Goal: Information Seeking & Learning: Check status

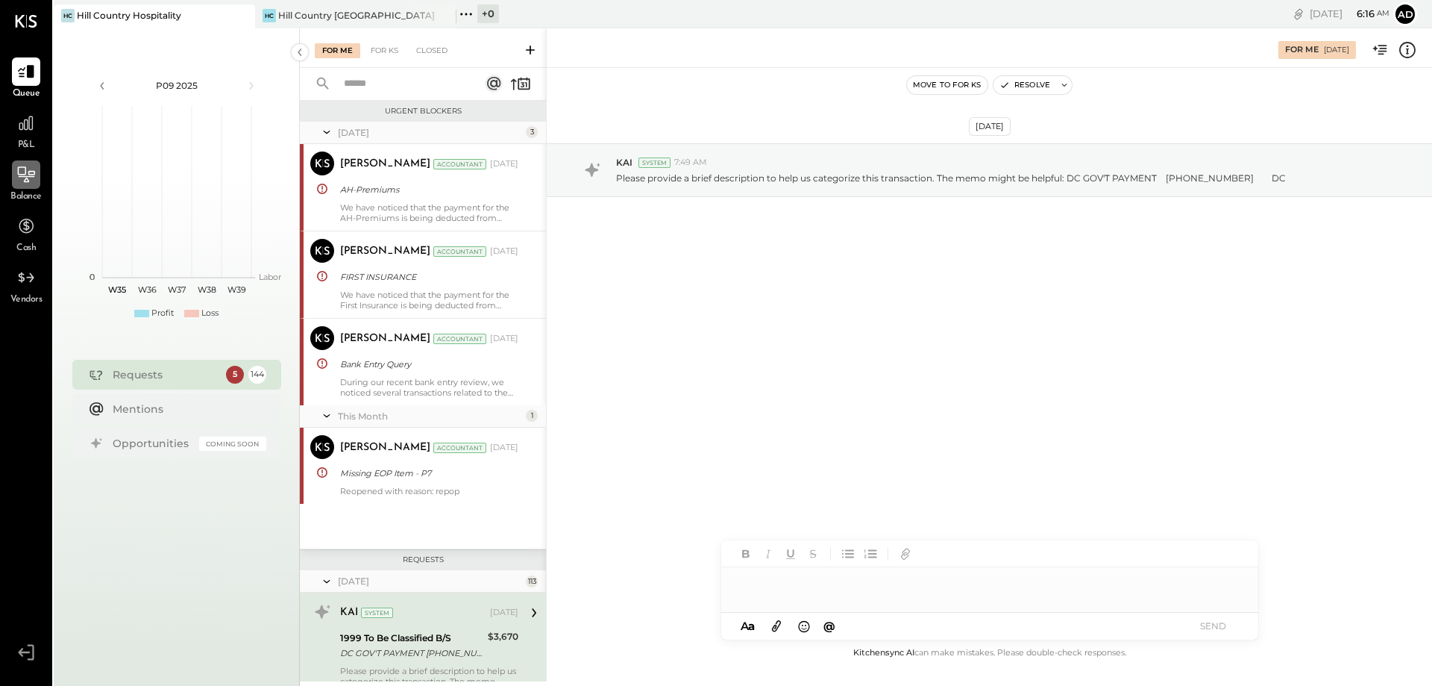
scroll to position [251, 0]
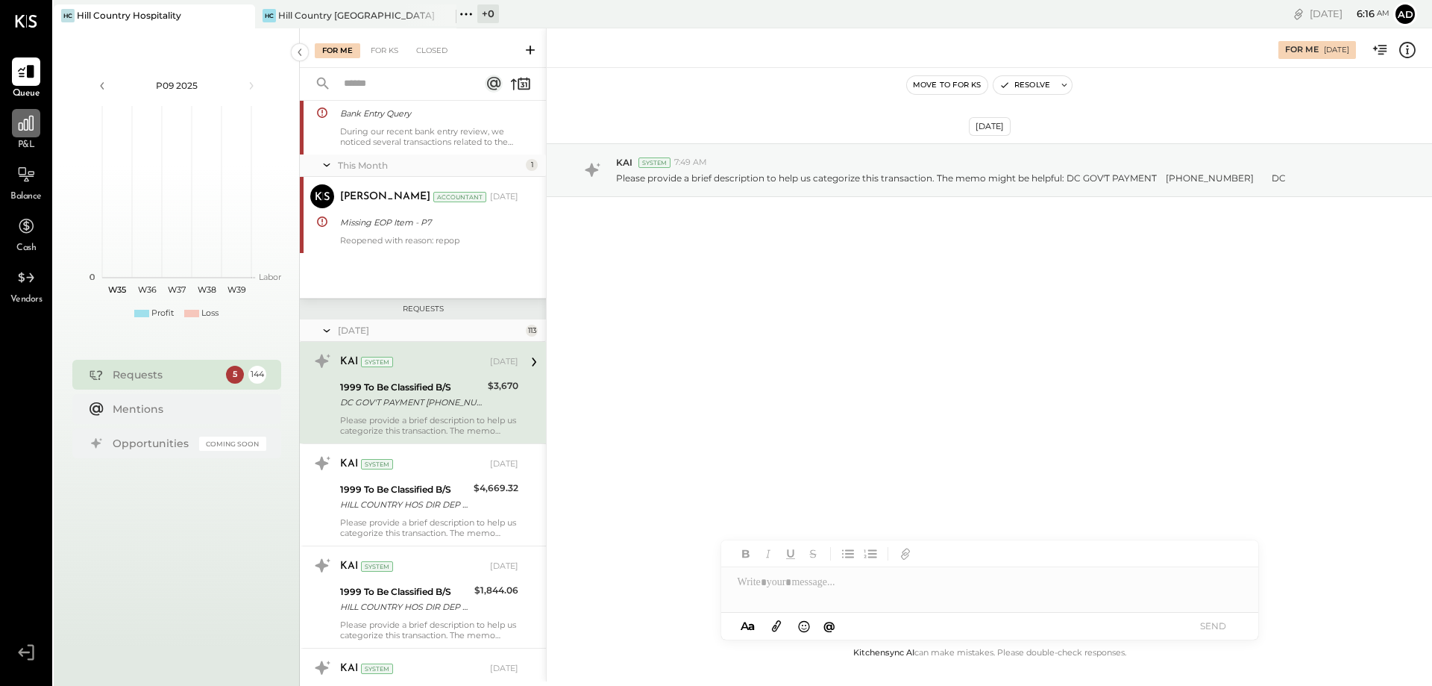
click at [22, 119] on icon at bounding box center [25, 122] width 19 height 19
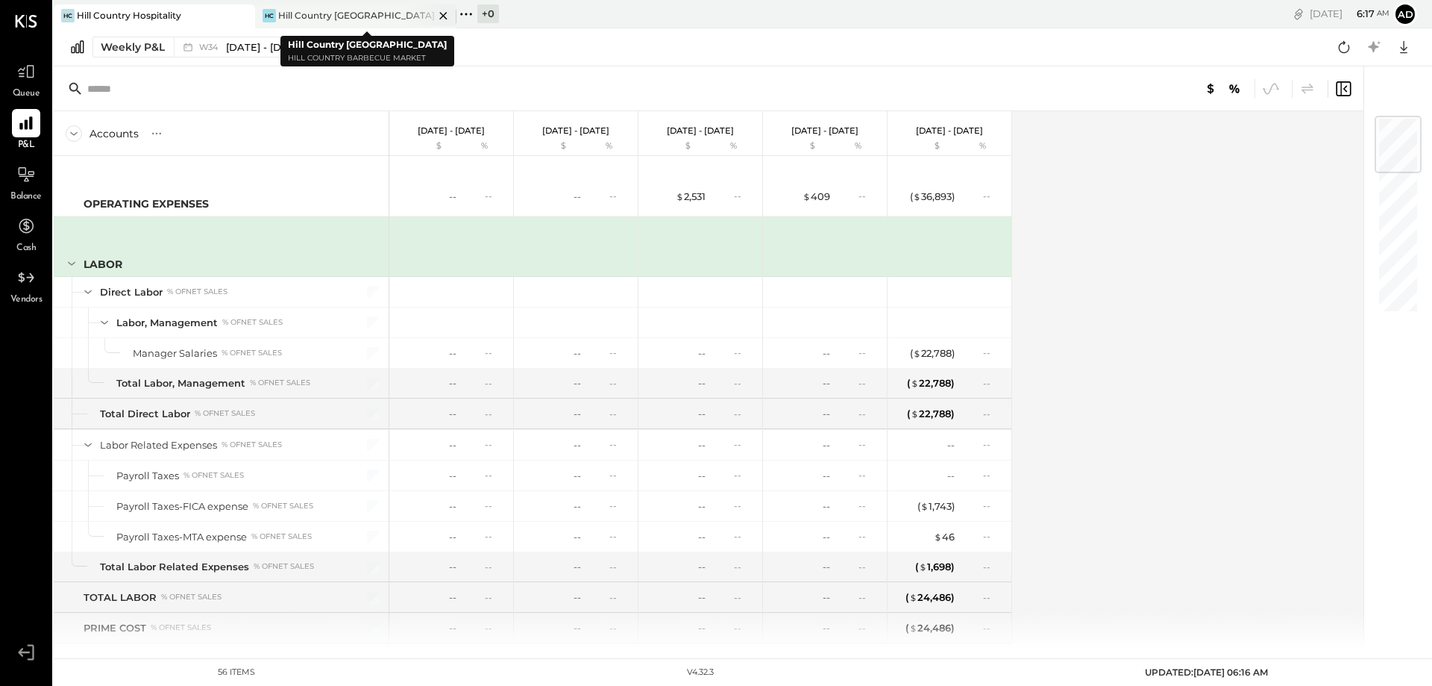
click at [299, 15] on div "Hill Country [GEOGRAPHIC_DATA]" at bounding box center [356, 15] width 156 height 13
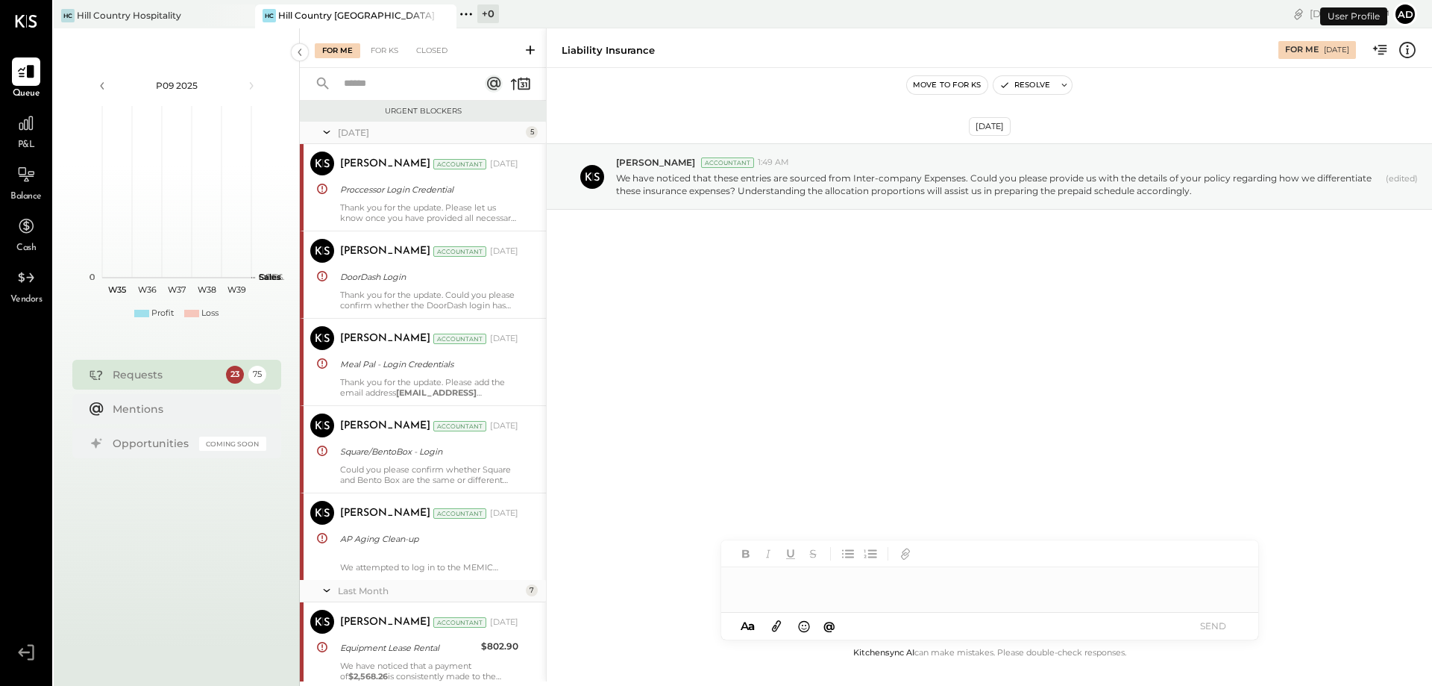
scroll to position [2197, 0]
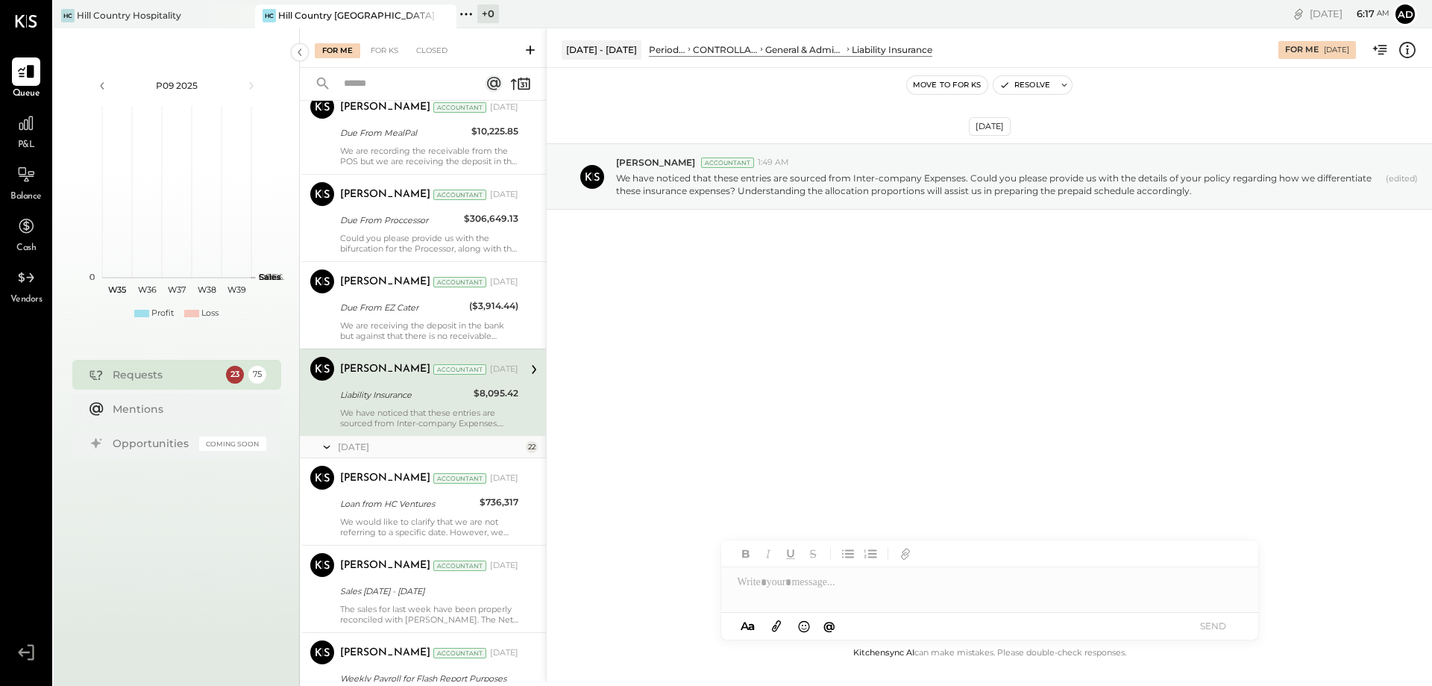
click at [41, 131] on div "P&L" at bounding box center [25, 130] width 43 height 43
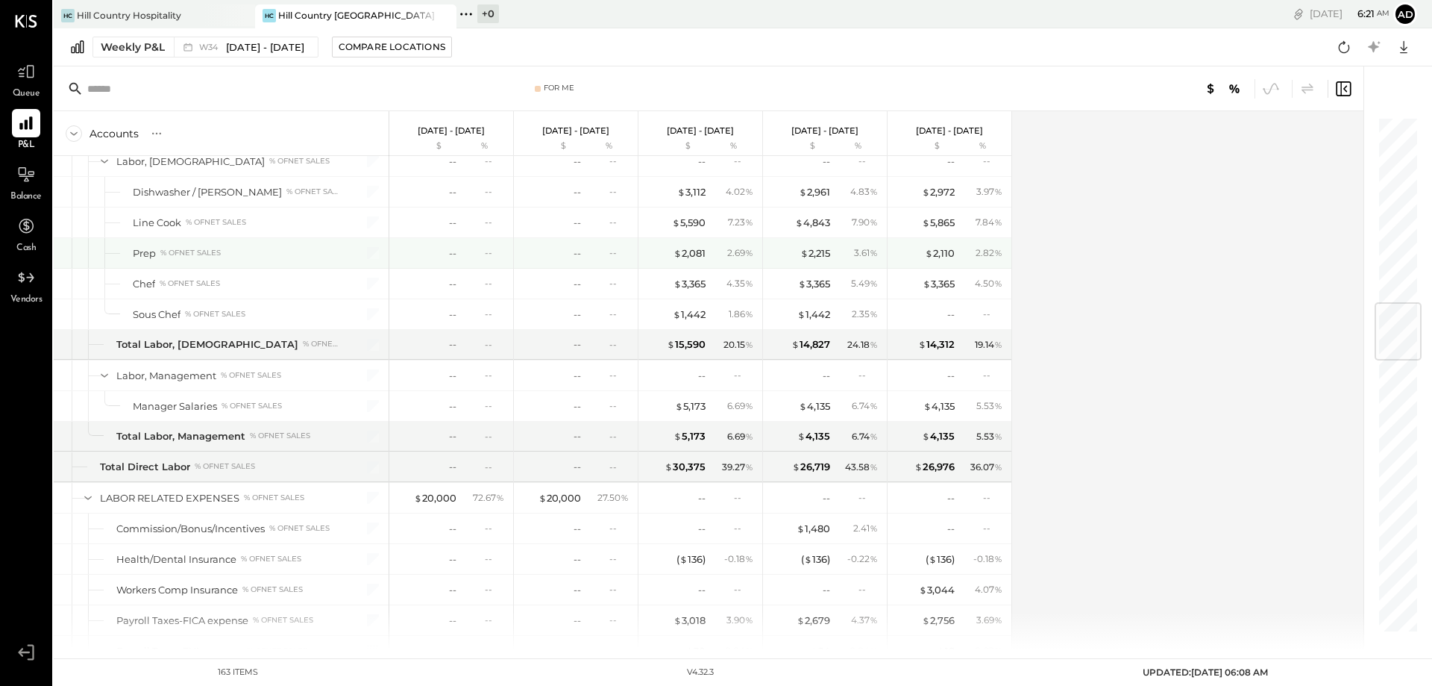
scroll to position [1343, 0]
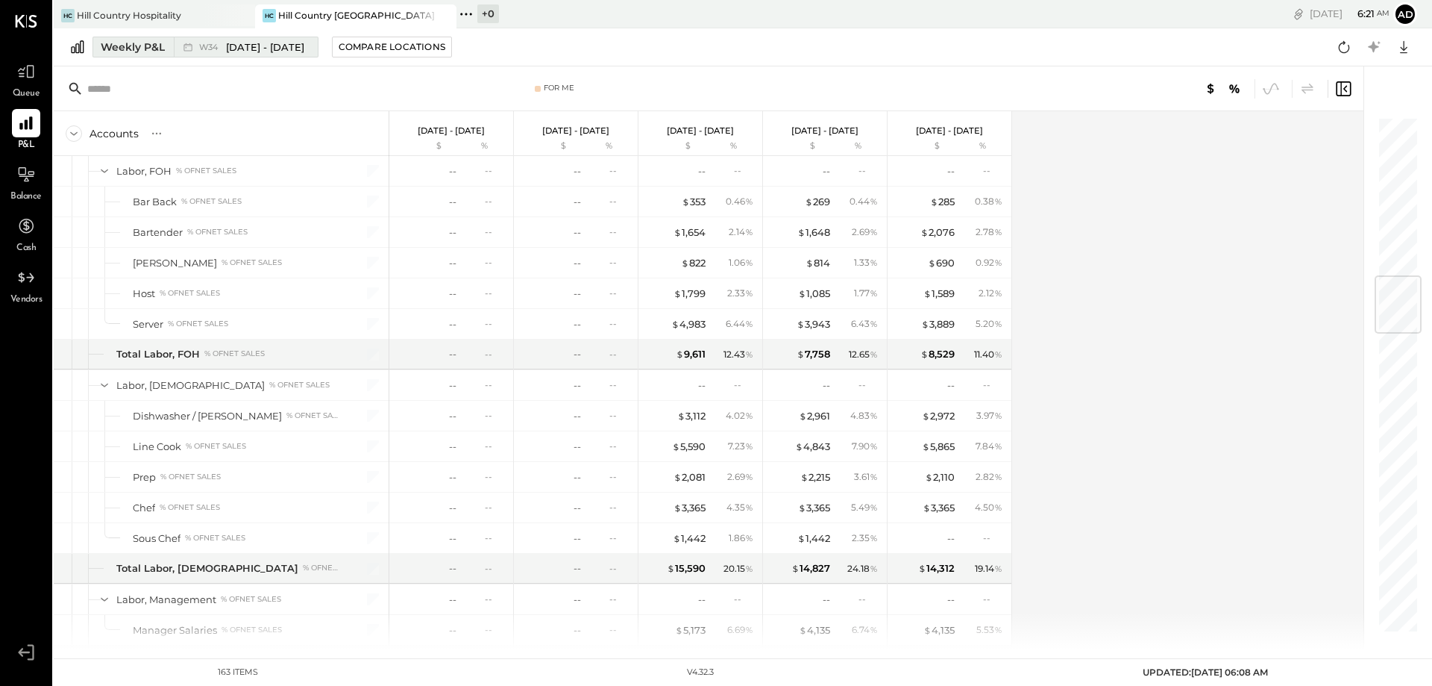
click at [139, 47] on div "Weekly P&L" at bounding box center [133, 47] width 64 height 15
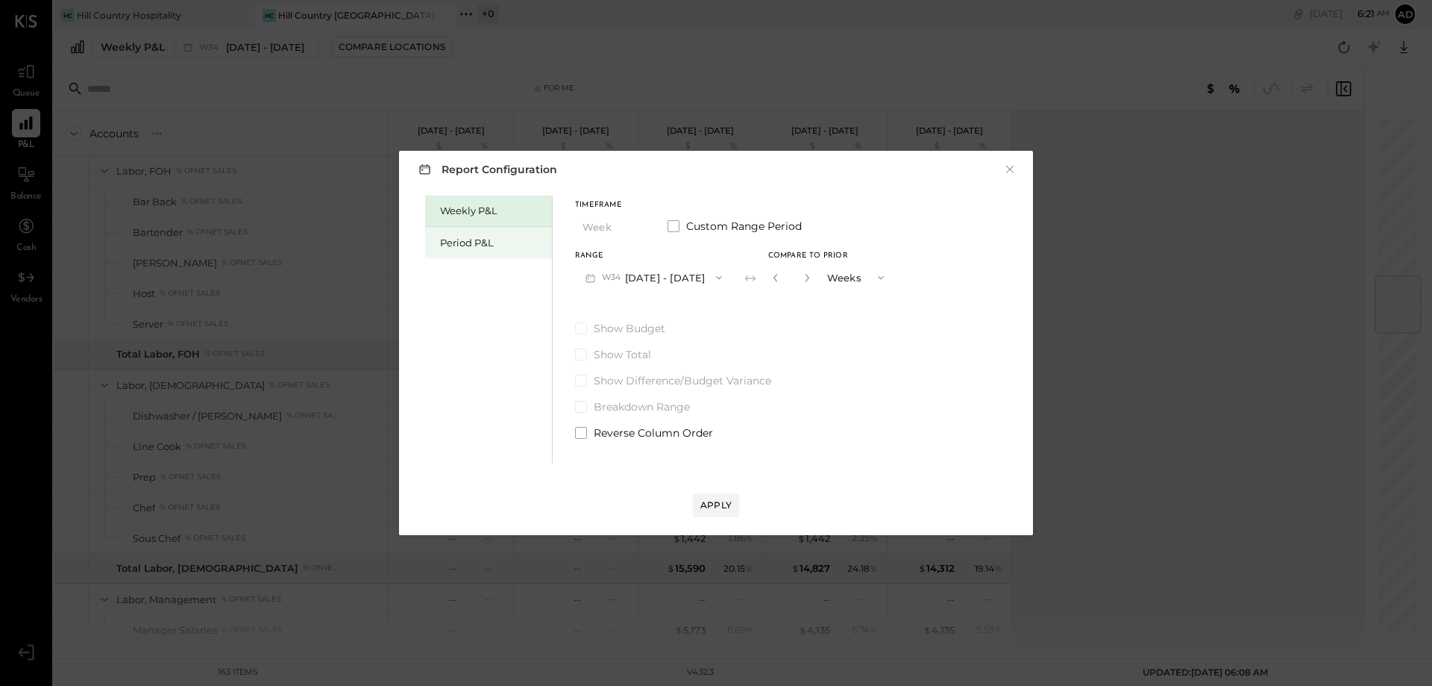
click at [480, 236] on div "Period P&L" at bounding box center [492, 243] width 104 height 14
click at [682, 271] on button "P09 [DATE] - [DATE]" at bounding box center [652, 277] width 155 height 28
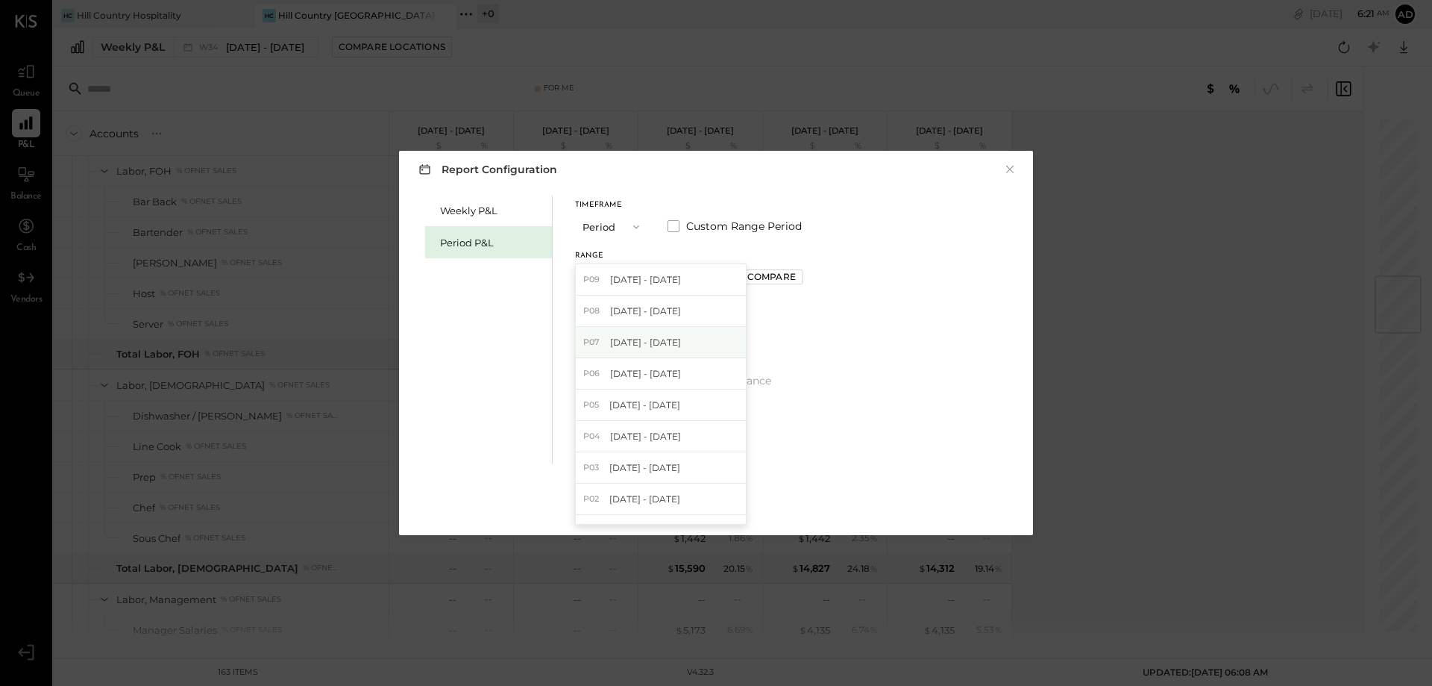
click at [662, 347] on span "[DATE] - [DATE]" at bounding box center [645, 342] width 71 height 13
click at [715, 503] on div "Apply" at bounding box center [715, 504] width 31 height 13
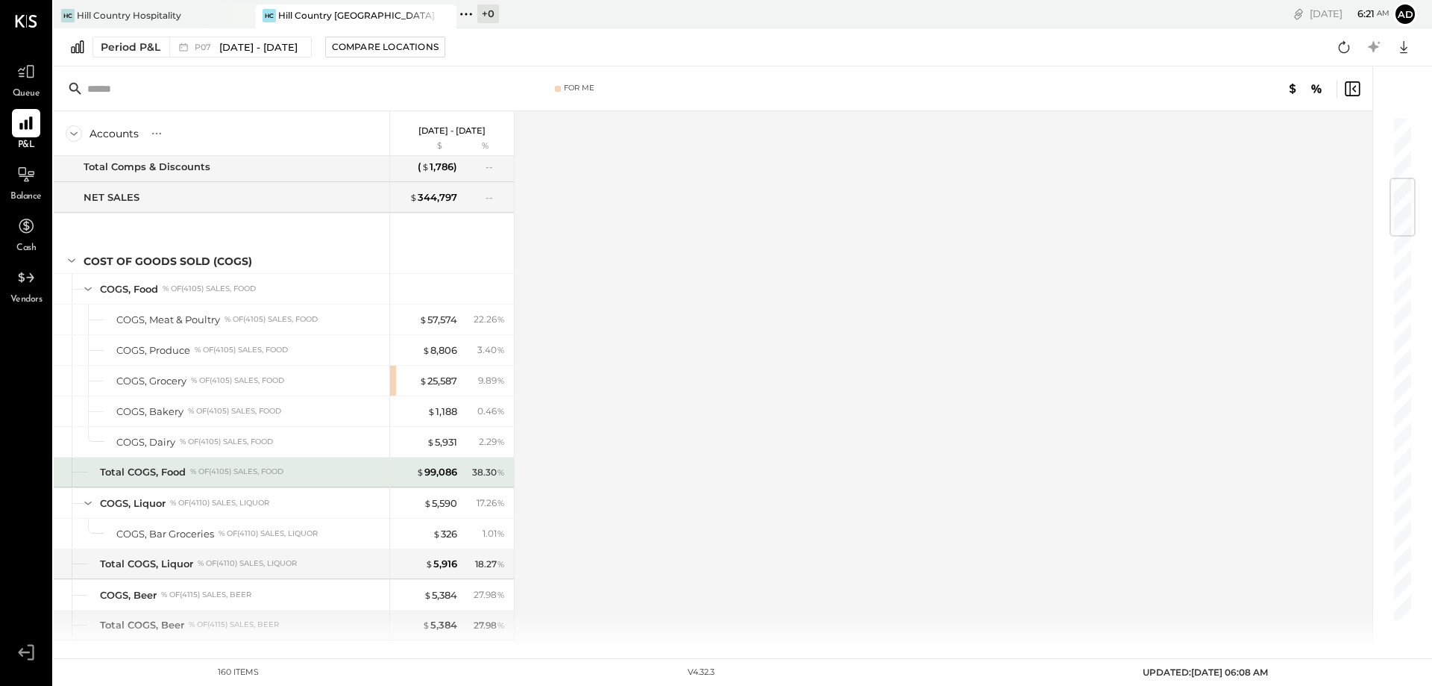
scroll to position [671, 0]
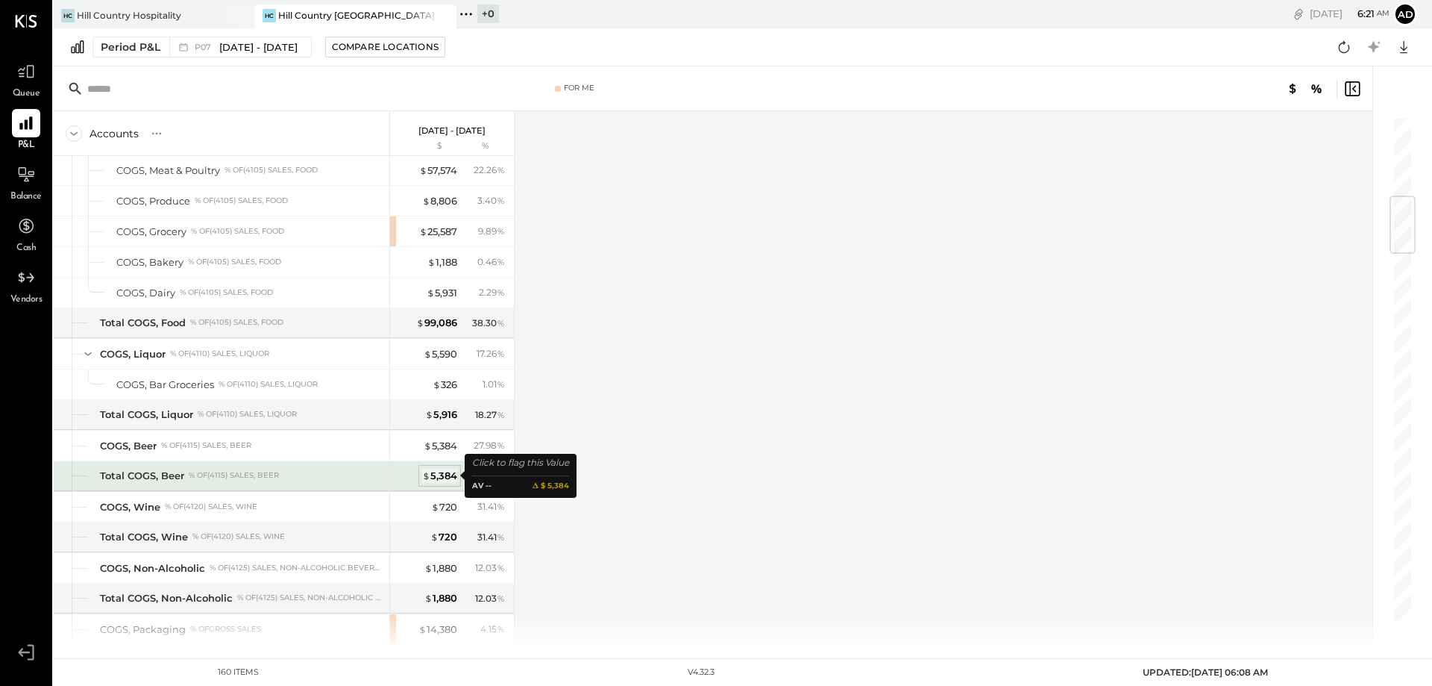
click at [442, 475] on div "$ 5,384" at bounding box center [439, 475] width 35 height 14
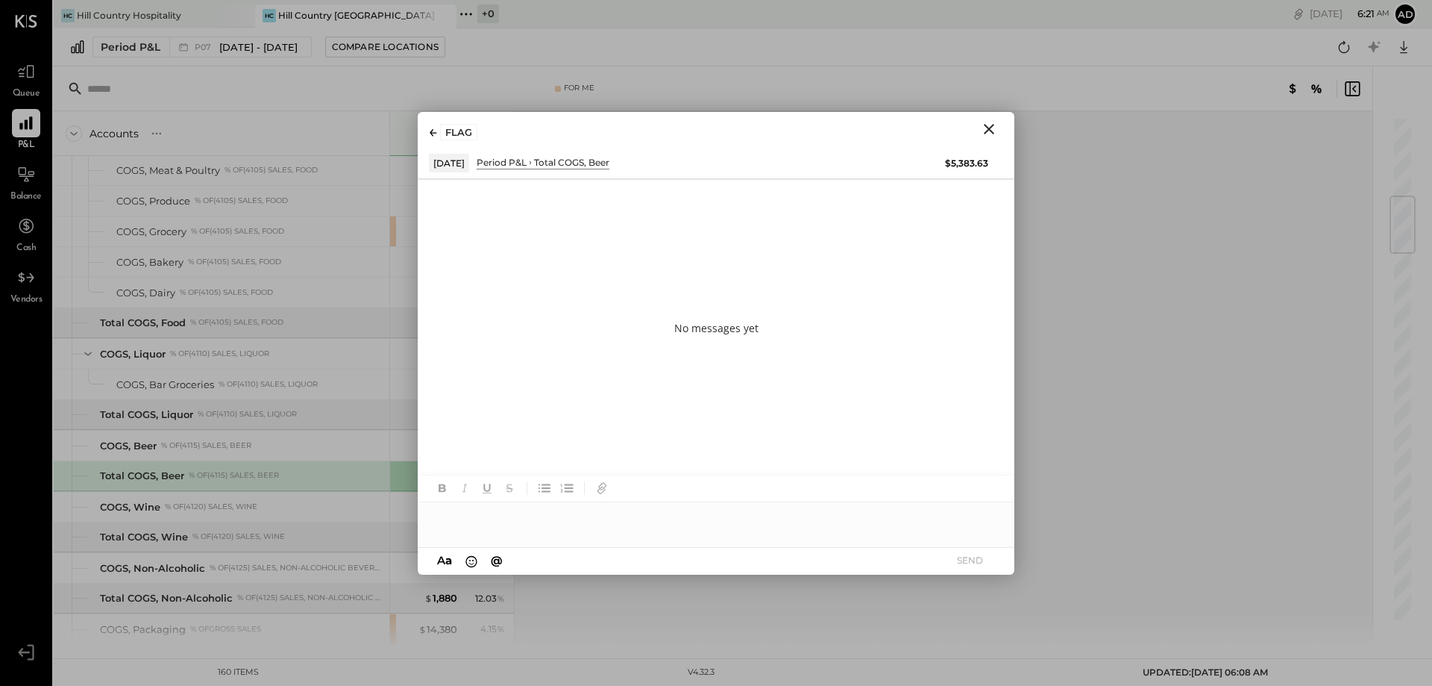
click at [984, 130] on icon "Close" at bounding box center [989, 129] width 18 height 18
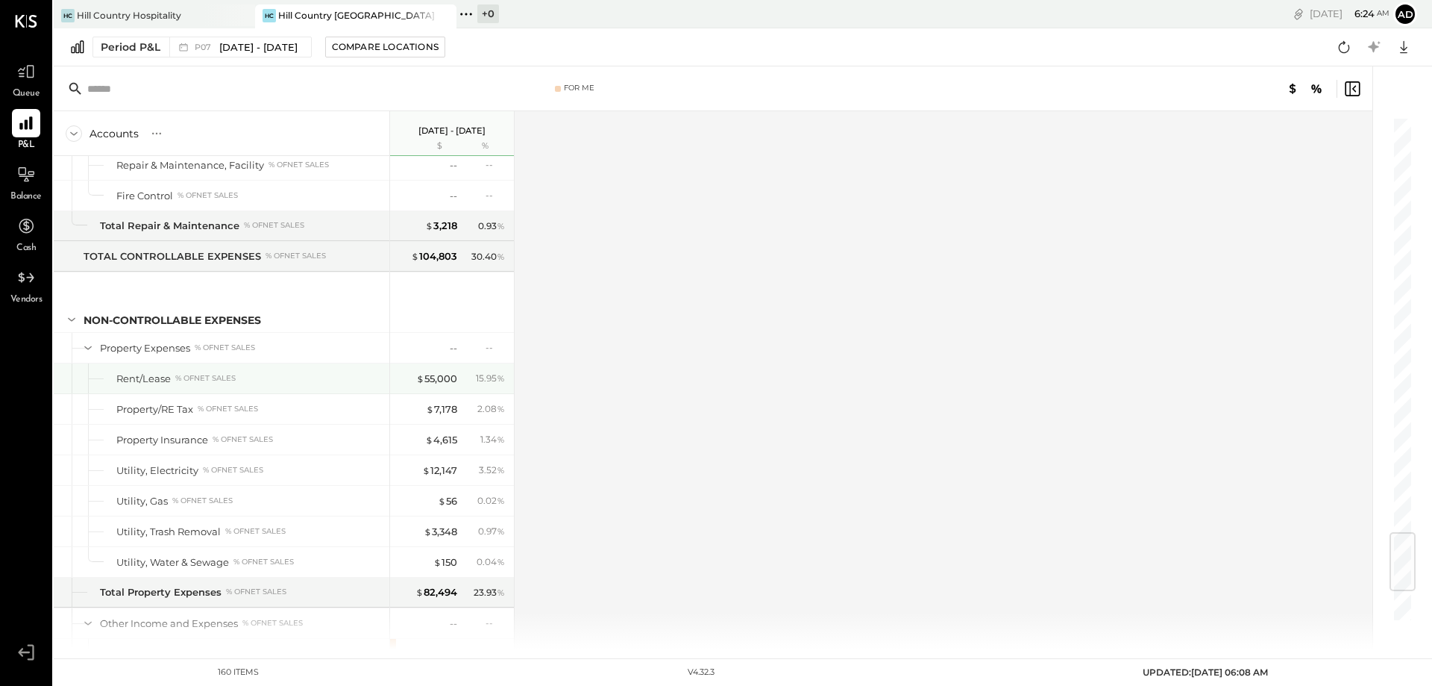
scroll to position [3655, 0]
